Goal: Transaction & Acquisition: Subscribe to service/newsletter

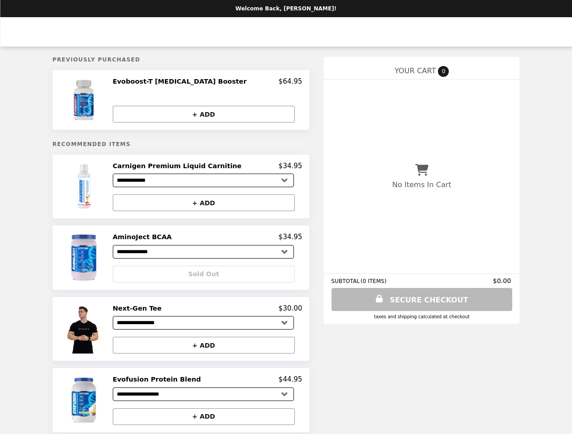
select select "**********"
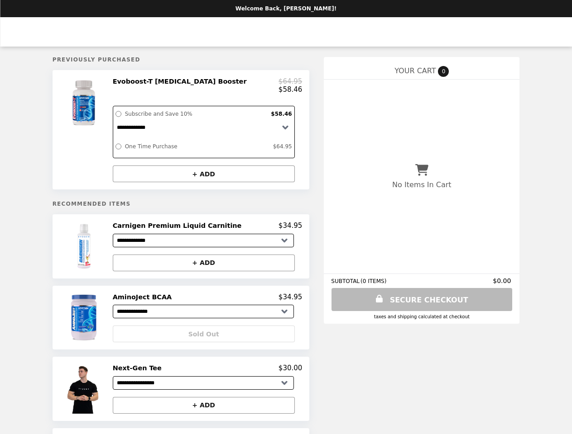
click at [102, 133] on div at bounding box center [85, 129] width 51 height 105
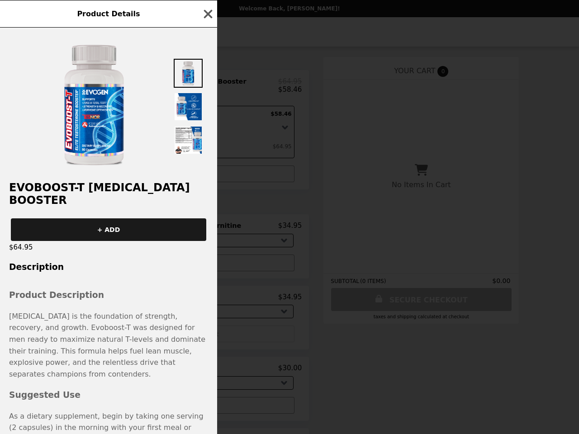
click at [207, 87] on div "Product Details Evoboost-T [MEDICAL_DATA] Booster + ADD $64.95 Description Prod…" at bounding box center [289, 217] width 579 height 434
click at [207, 178] on div "Evoboost-T [MEDICAL_DATA] Booster + ADD $64.95 Description Product Description …" at bounding box center [108, 231] width 217 height 407
click at [102, 252] on div "$64.95" at bounding box center [108, 247] width 217 height 13
click at [207, 232] on div "+ ADD" at bounding box center [108, 226] width 217 height 30
click at [207, 269] on div "Product Details Evoboost-T [MEDICAL_DATA] Booster + ADD $64.95 Description Prod…" at bounding box center [289, 217] width 579 height 434
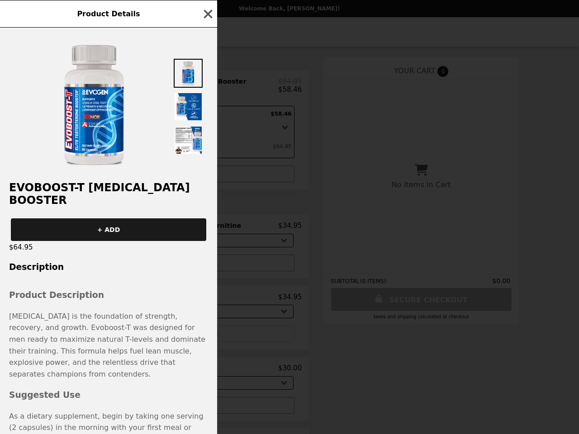
click at [102, 324] on img at bounding box center [85, 317] width 52 height 49
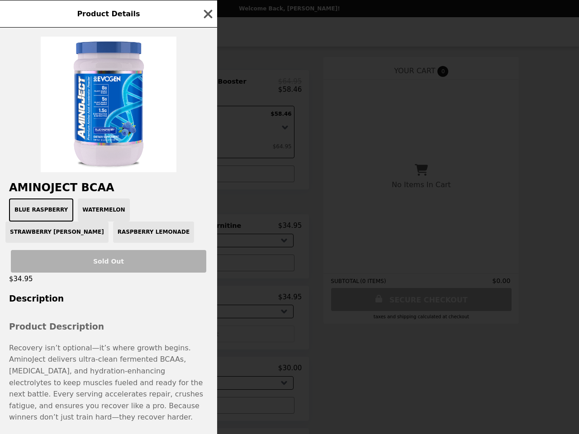
click at [207, 304] on div "Product Details AminoJect BCAA Blue Raspberry Watermelon Strawberry [PERSON_NAM…" at bounding box center [289, 217] width 579 height 434
click at [102, 396] on div "Product Details AminoJect BCAA Blue Raspberry Watermelon Strawberry [PERSON_NAM…" at bounding box center [289, 217] width 579 height 434
